Goal: Find specific page/section: Find specific page/section

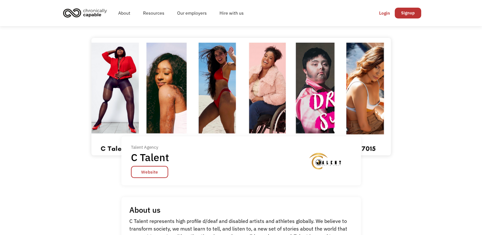
click at [362, 108] on img at bounding box center [241, 97] width 300 height 119
drag, startPoint x: 150, startPoint y: 180, endPoint x: 151, endPoint y: 174, distance: 5.9
click at [151, 174] on div "Talent Agency C Talent Website" at bounding box center [241, 160] width 240 height 49
click at [151, 174] on link "Website" at bounding box center [149, 172] width 37 height 12
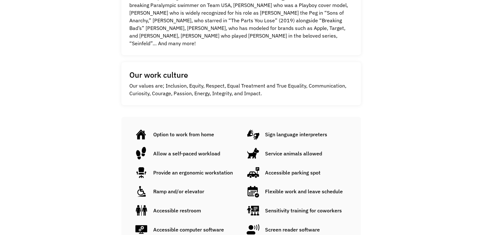
scroll to position [262, 0]
click at [189, 130] on div "Option to work from home" at bounding box center [183, 134] width 61 height 8
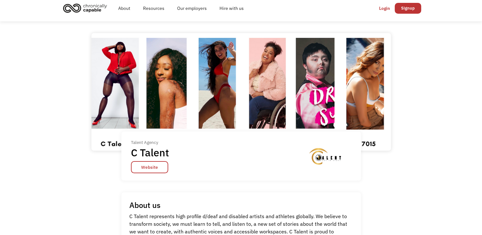
scroll to position [4, 0]
click at [222, 80] on img at bounding box center [241, 92] width 300 height 119
